Goal: Navigation & Orientation: Find specific page/section

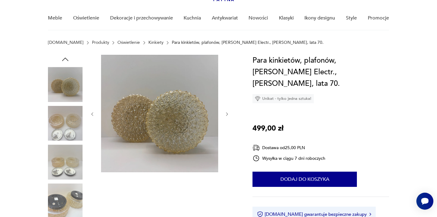
click at [118, 41] on link "Oświetlenie" at bounding box center [129, 42] width 22 height 5
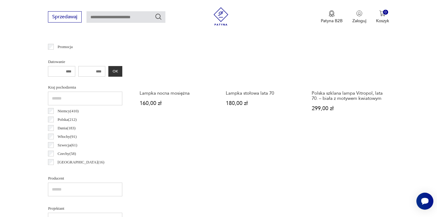
scroll to position [269, 0]
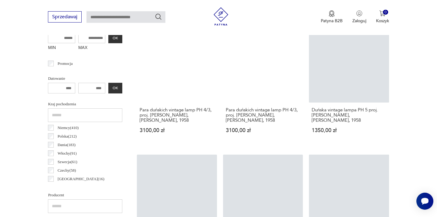
scroll to position [285, 0]
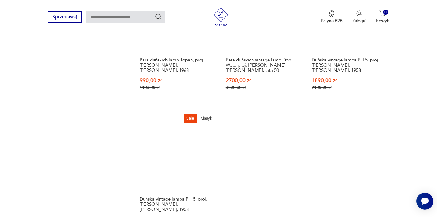
scroll to position [798, 0]
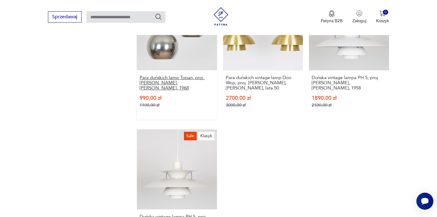
click at [147, 75] on h3 "Para duńskich lamp Topan, proj. [PERSON_NAME], [PERSON_NAME], 1968" at bounding box center [177, 82] width 74 height 15
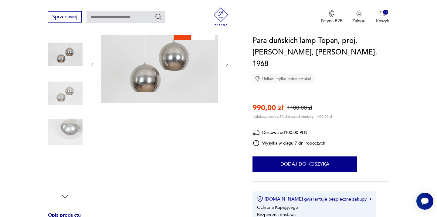
scroll to position [78, 0]
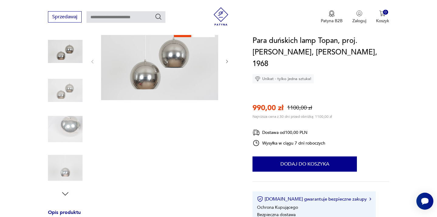
click at [74, 123] on img at bounding box center [65, 128] width 35 height 35
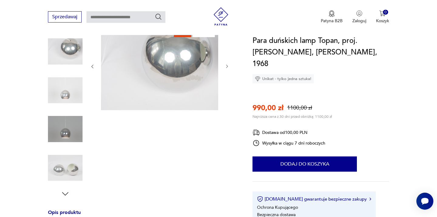
click at [68, 179] on img at bounding box center [65, 167] width 35 height 35
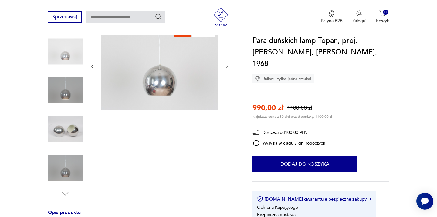
click at [67, 97] on img at bounding box center [65, 90] width 35 height 35
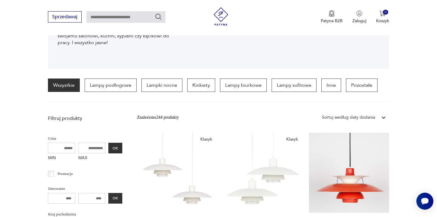
scroll to position [122, 0]
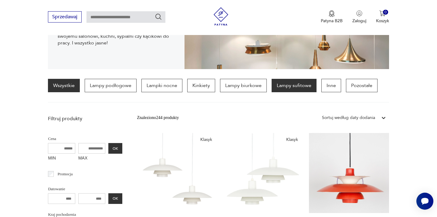
click at [298, 85] on p "Lampy sufitowe" at bounding box center [294, 85] width 45 height 13
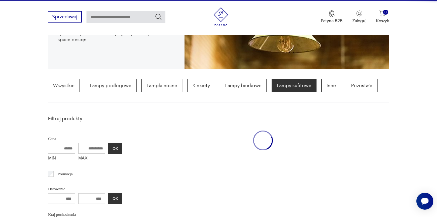
scroll to position [143, 0]
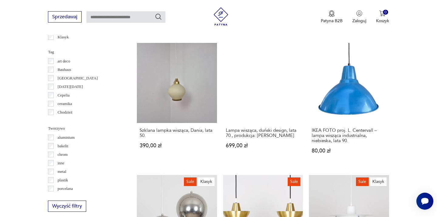
scroll to position [472, 0]
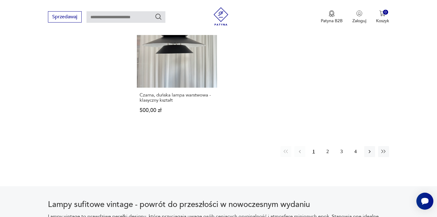
scroll to position [948, 0]
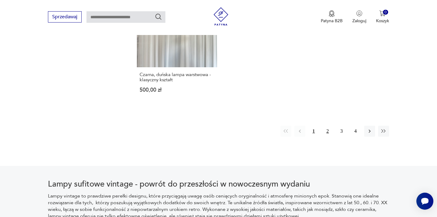
click at [326, 125] on button "2" at bounding box center [327, 130] width 11 height 11
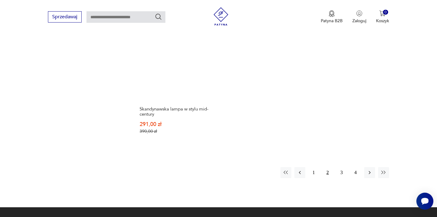
scroll to position [971, 0]
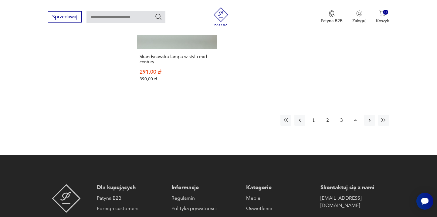
click at [339, 114] on button "3" at bounding box center [341, 119] width 11 height 11
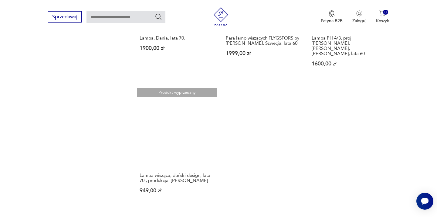
scroll to position [860, 0]
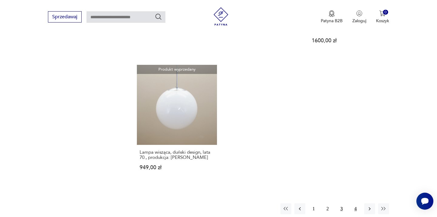
click at [351, 203] on button "4" at bounding box center [355, 208] width 11 height 11
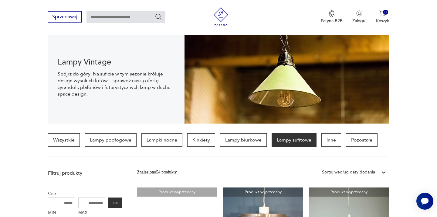
scroll to position [67, 0]
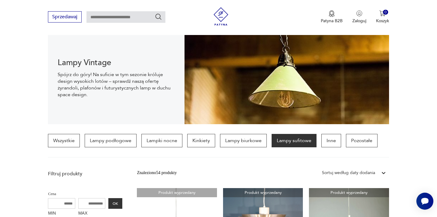
scroll to position [683, 0]
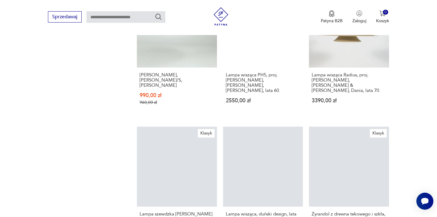
scroll to position [1064, 0]
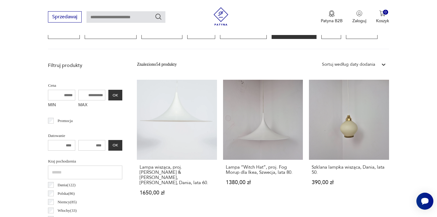
scroll to position [147, 0]
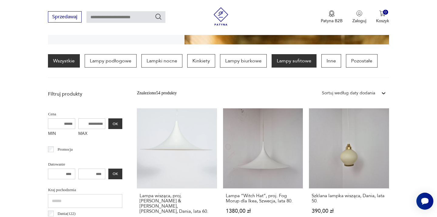
click at [61, 61] on link "Wszystkie" at bounding box center [64, 60] width 32 height 13
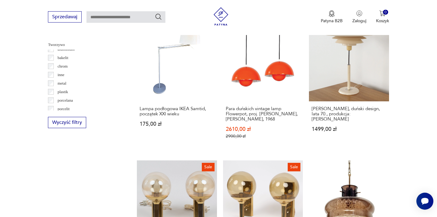
scroll to position [615, 0]
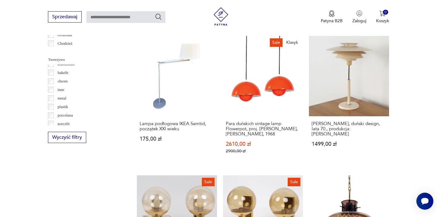
click at [53, 101] on div "metal" at bounding box center [85, 98] width 74 height 9
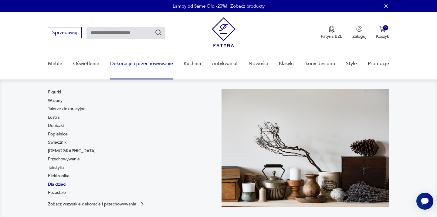
click at [49, 183] on link "Dla dzieci" at bounding box center [57, 184] width 18 height 6
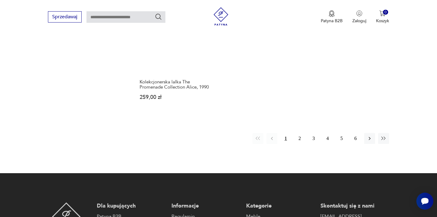
scroll to position [893, 0]
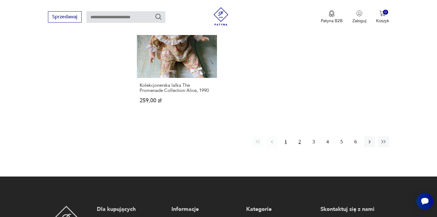
click at [300, 144] on button "2" at bounding box center [300, 141] width 11 height 11
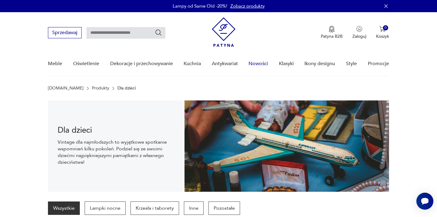
click at [259, 63] on link "Nowości" at bounding box center [258, 63] width 19 height 23
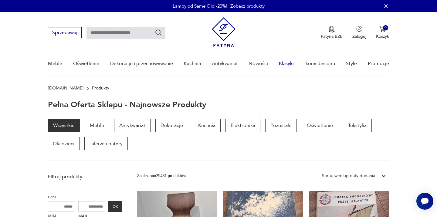
click at [289, 65] on link "Klasyki" at bounding box center [286, 63] width 15 height 23
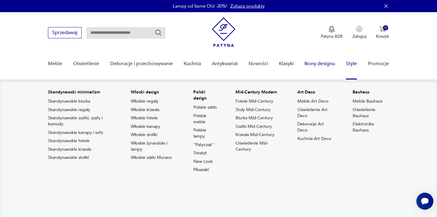
click at [334, 63] on link "Ikony designu" at bounding box center [320, 63] width 31 height 23
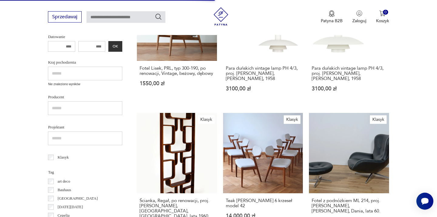
scroll to position [167, 0]
